Goal: Task Accomplishment & Management: Manage account settings

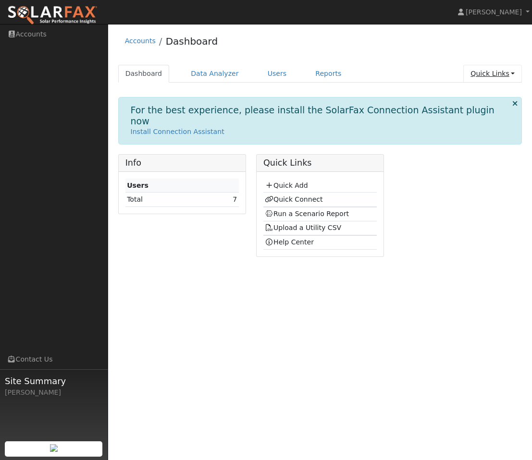
click at [493, 71] on link "Quick Links" at bounding box center [492, 74] width 59 height 18
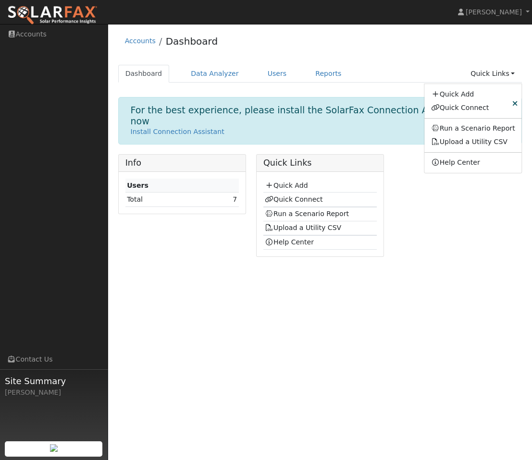
click at [401, 60] on div "Accounts Dashboard Dashboard Data Analyzer Users Reports Quick Links Quick Add …" at bounding box center [320, 146] width 414 height 235
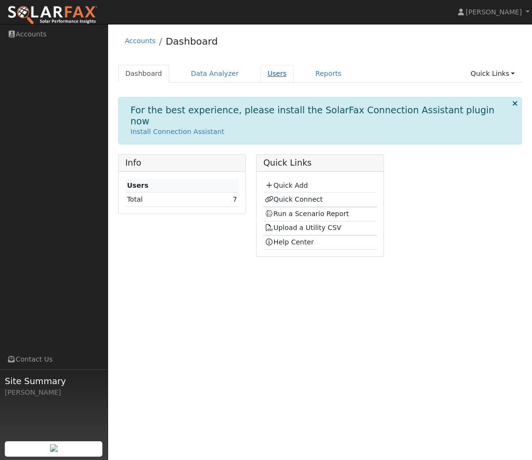
click at [266, 74] on link "Users" at bounding box center [277, 74] width 34 height 18
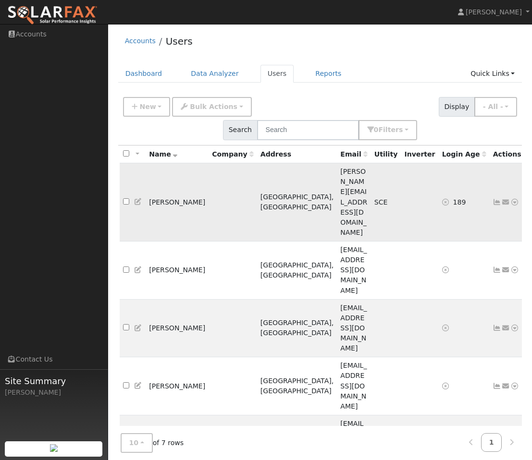
click at [510, 199] on icon at bounding box center [514, 202] width 9 height 7
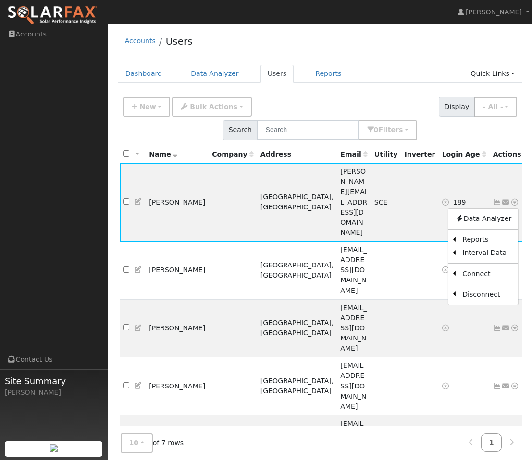
click at [373, 379] on div "All None All on page None on page Name Company Address Email Utility Inverter L…" at bounding box center [320, 372] width 404 height 452
